Goal: Task Accomplishment & Management: Manage account settings

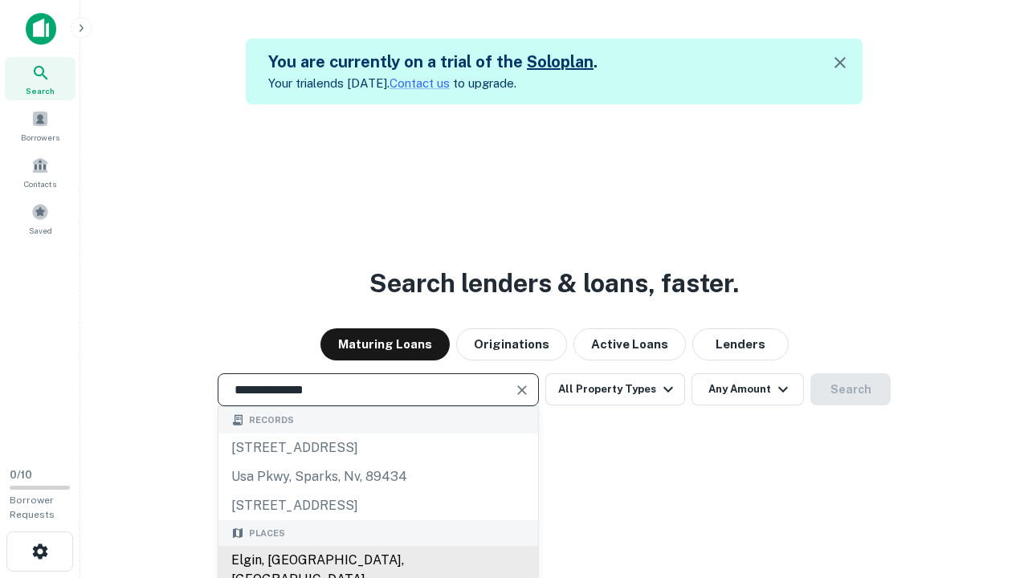
click at [377, 560] on div "Elgin, IL, USA" at bounding box center [378, 570] width 320 height 48
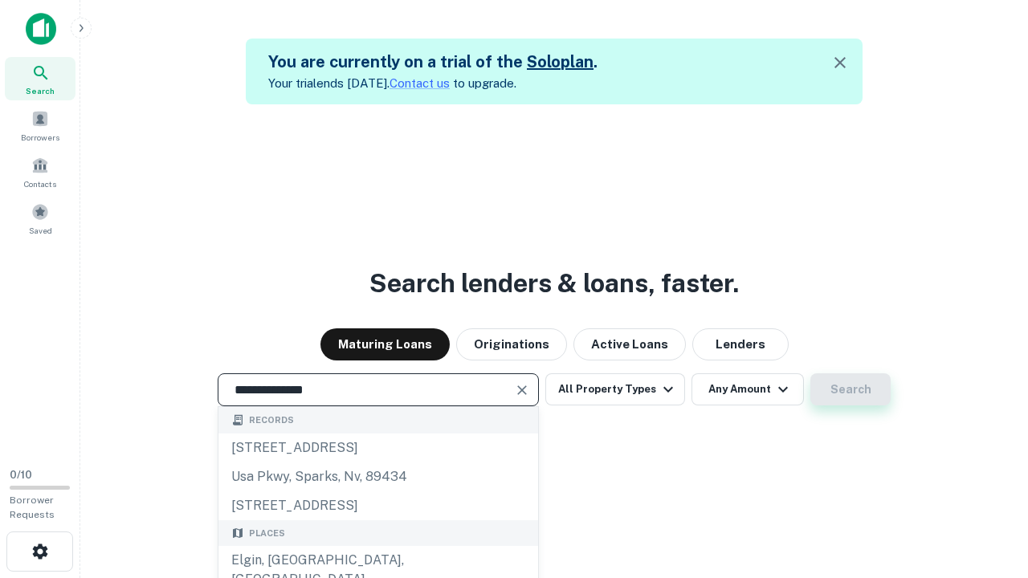
type input "**********"
click at [810, 373] on button "Search" at bounding box center [850, 389] width 80 height 32
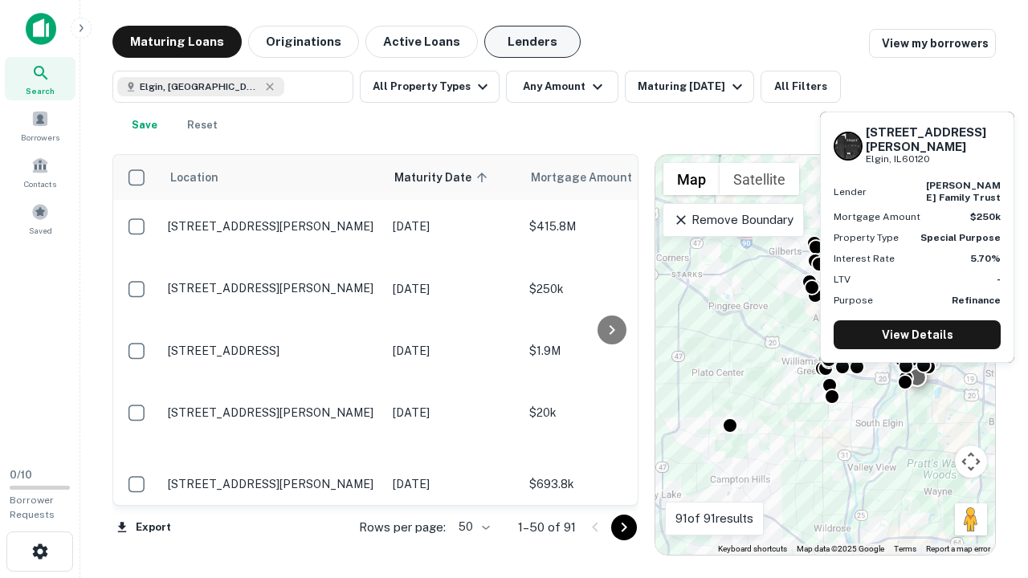
click at [532, 42] on button "Lenders" at bounding box center [532, 42] width 96 height 32
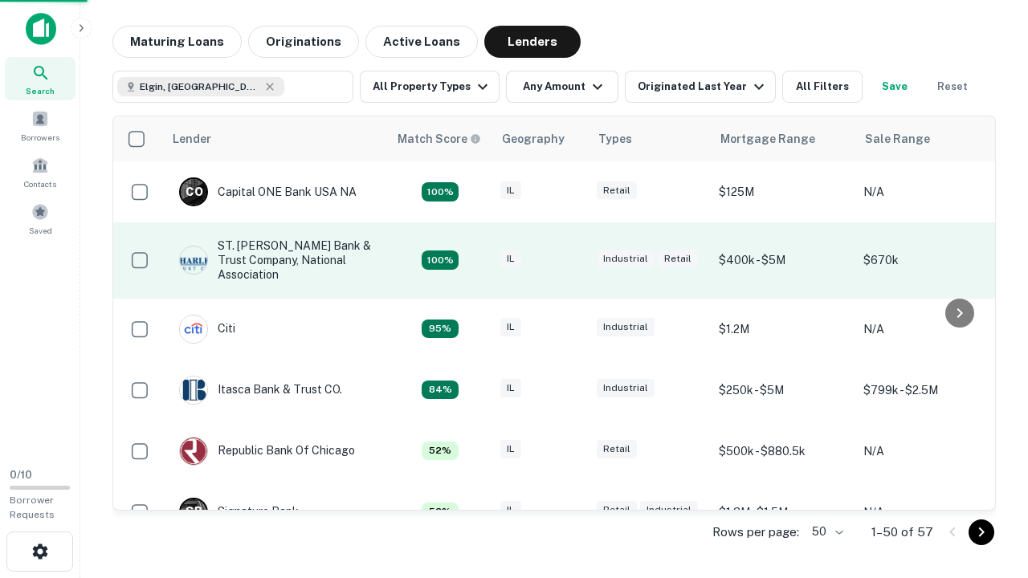
click at [570, 260] on div "IL" at bounding box center [540, 261] width 80 height 22
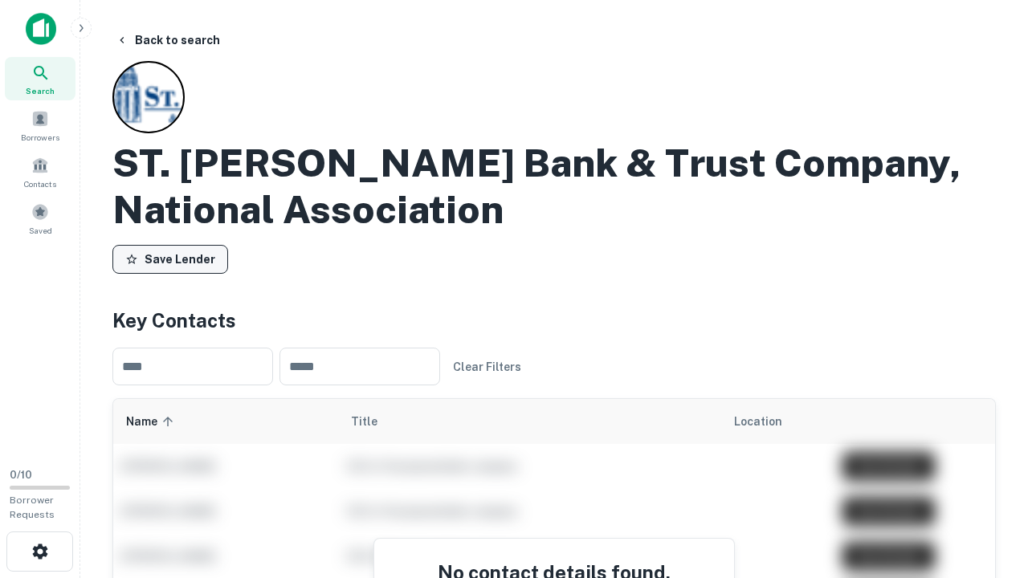
click at [170, 259] on button "Save Lender" at bounding box center [170, 259] width 116 height 29
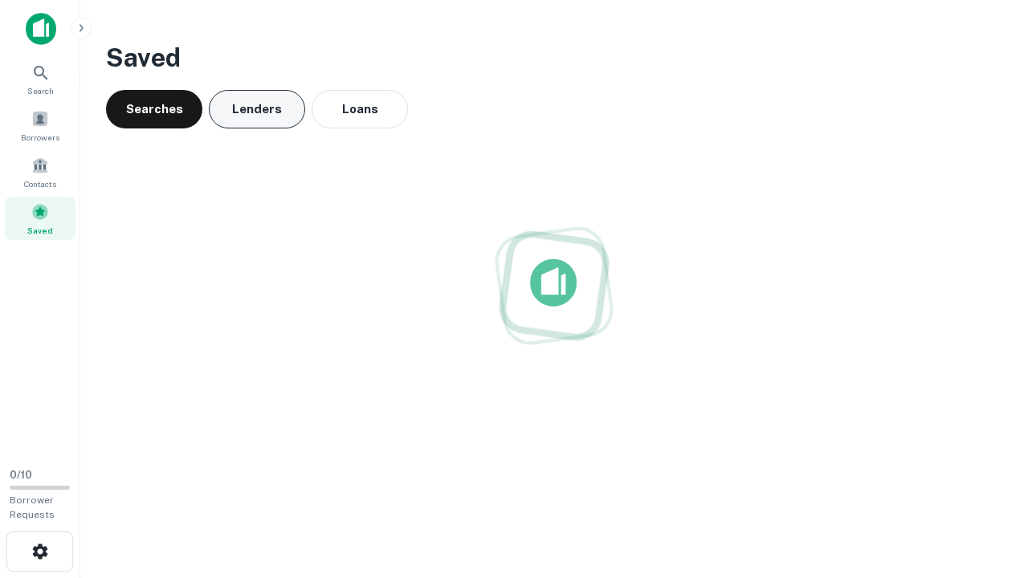
click at [257, 109] on button "Lenders" at bounding box center [257, 109] width 96 height 39
